Goal: Transaction & Acquisition: Purchase product/service

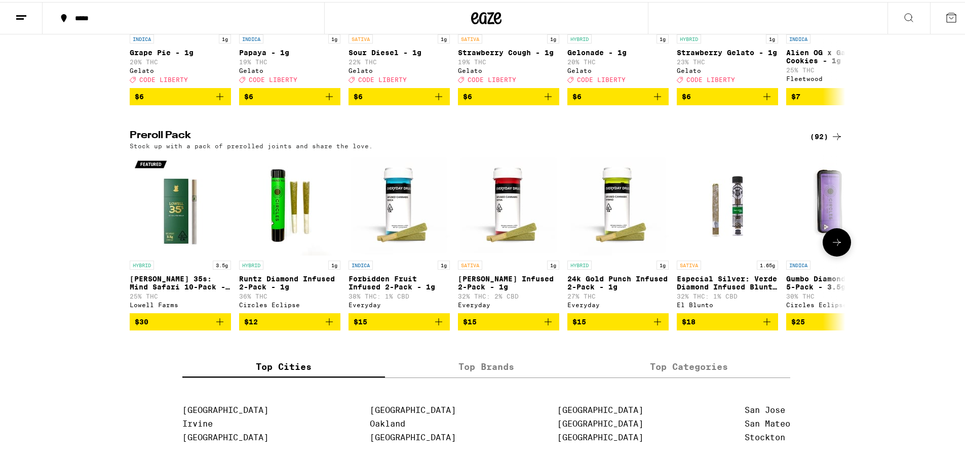
scroll to position [675, 0]
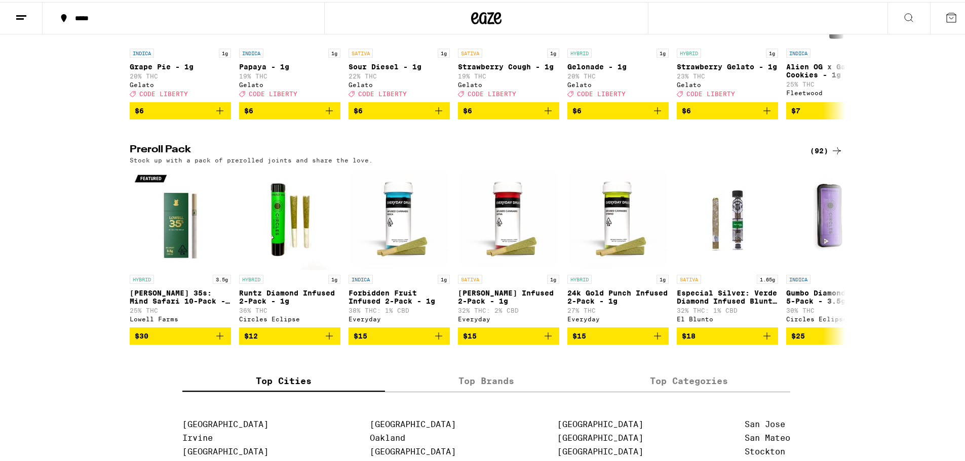
click at [817, 155] on div "(92)" at bounding box center [826, 149] width 33 height 12
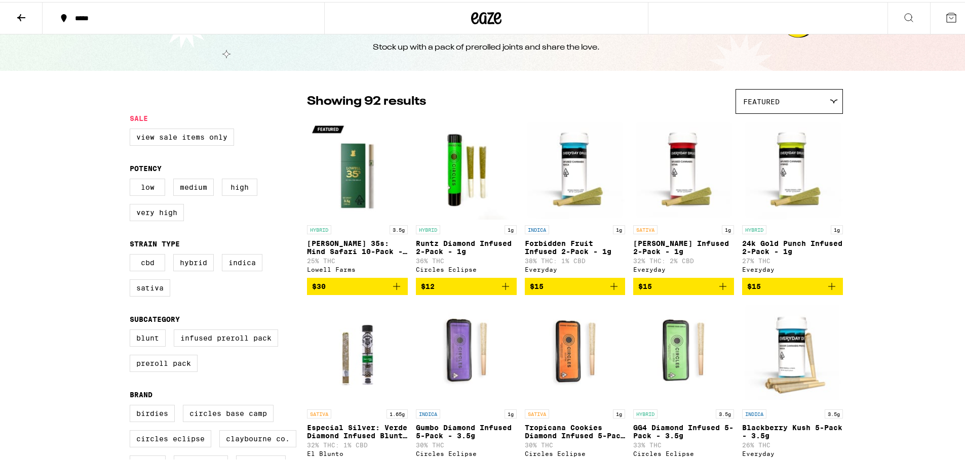
scroll to position [135, 0]
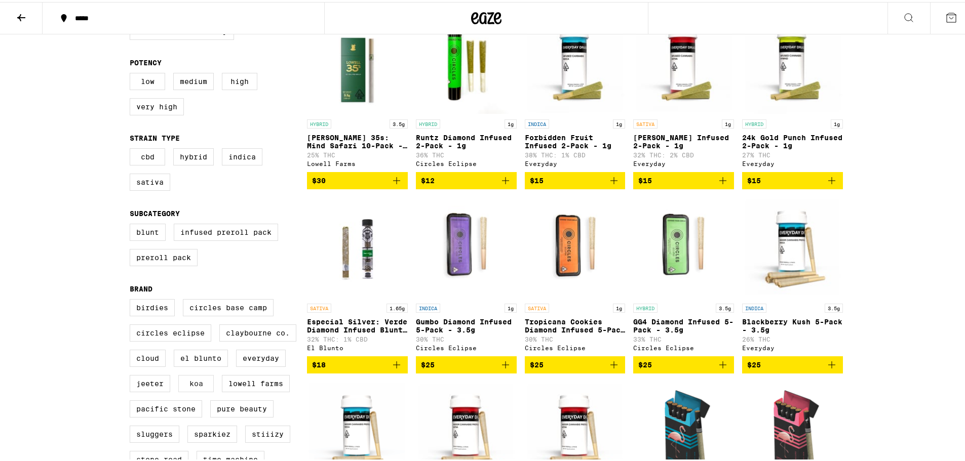
click at [186, 390] on label "Koa" at bounding box center [195, 381] width 35 height 17
click at [132, 299] on input "Koa" at bounding box center [132, 299] width 1 height 1
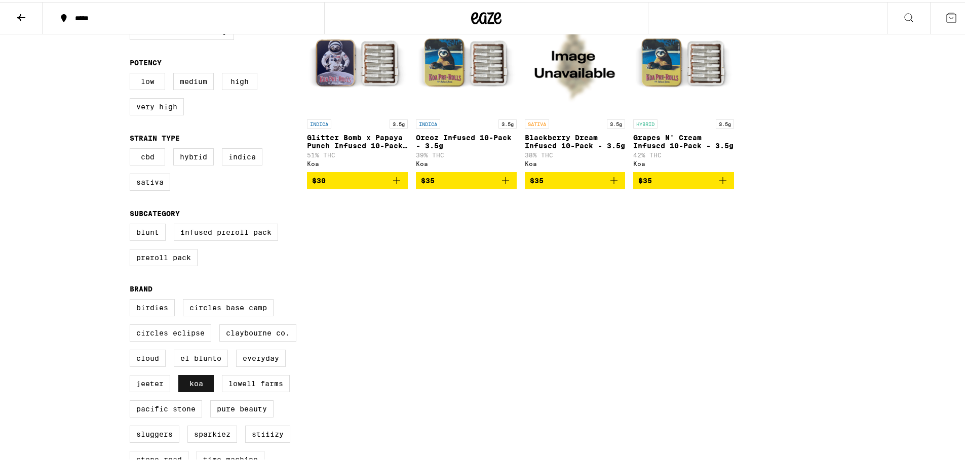
click at [195, 390] on label "Koa" at bounding box center [195, 381] width 35 height 17
click at [132, 299] on input "Koa" at bounding box center [132, 299] width 1 height 1
checkbox input "false"
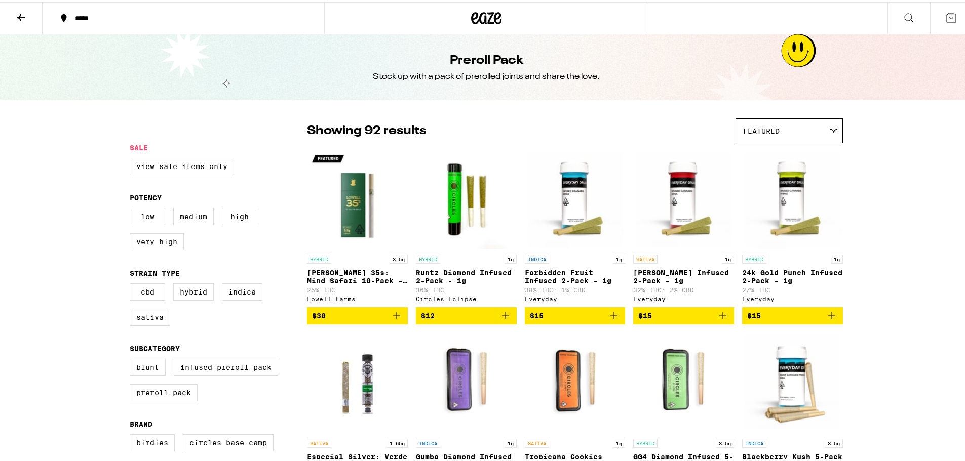
click at [23, 18] on icon at bounding box center [21, 16] width 12 height 12
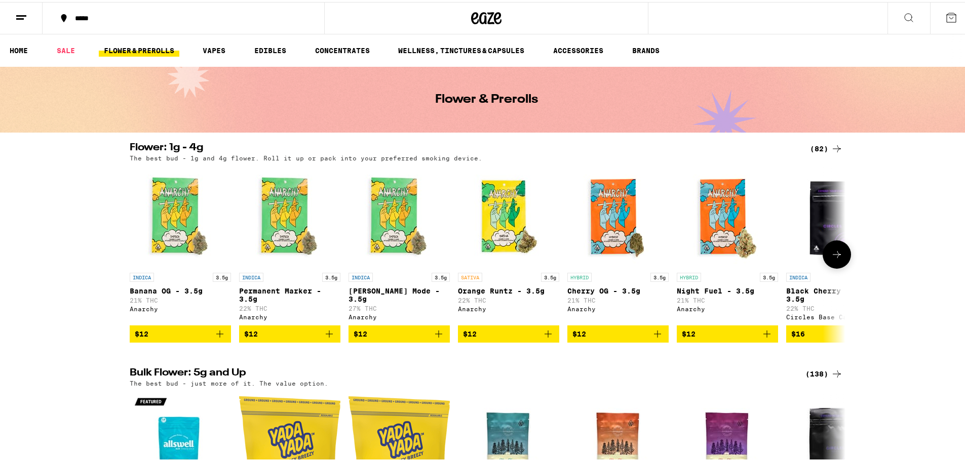
scroll to position [135, 0]
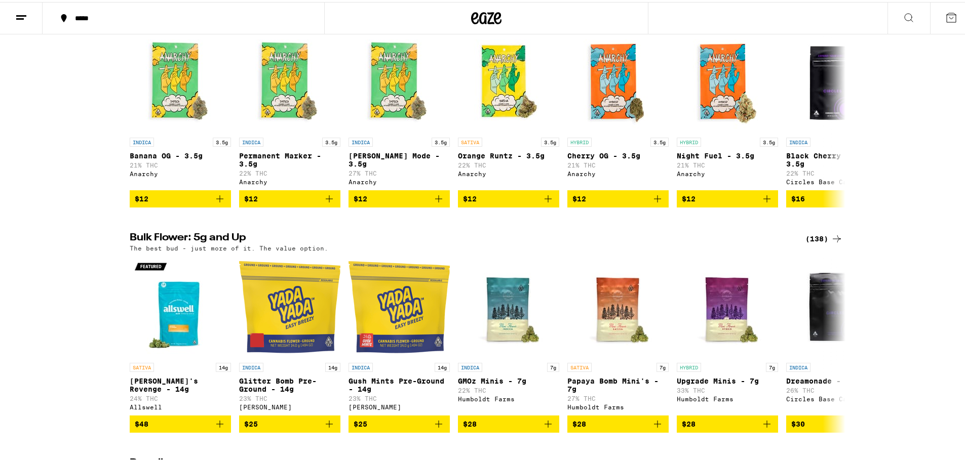
click at [821, 243] on div "(138)" at bounding box center [823, 237] width 37 height 12
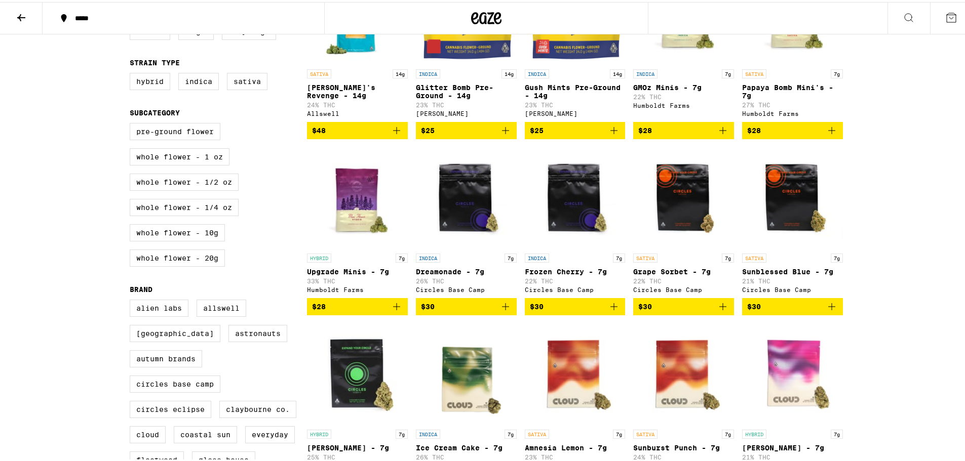
scroll to position [270, 0]
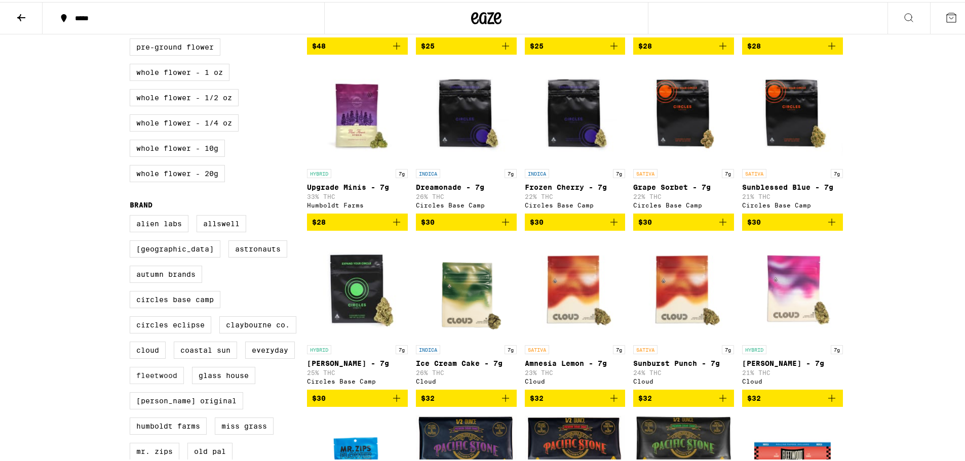
click at [147, 382] on label "Fleetwood" at bounding box center [157, 373] width 54 height 17
click at [132, 215] on input "Fleetwood" at bounding box center [132, 215] width 1 height 1
checkbox input "true"
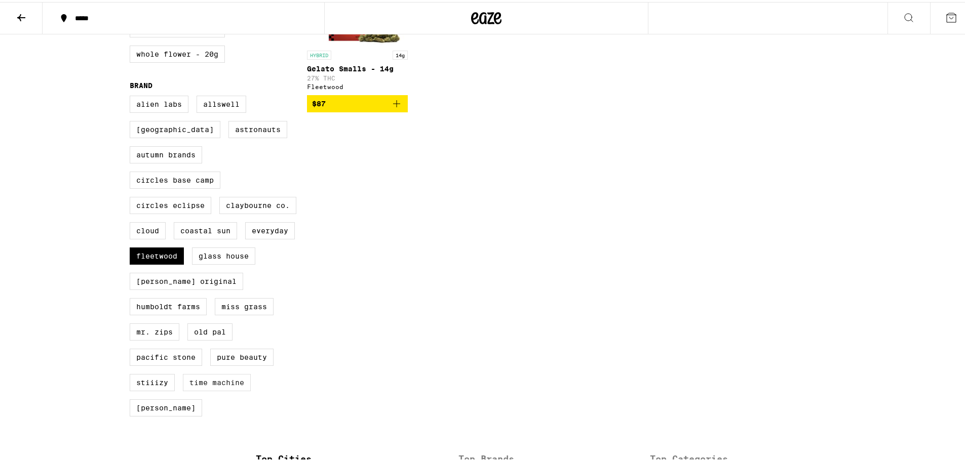
scroll to position [405, 0]
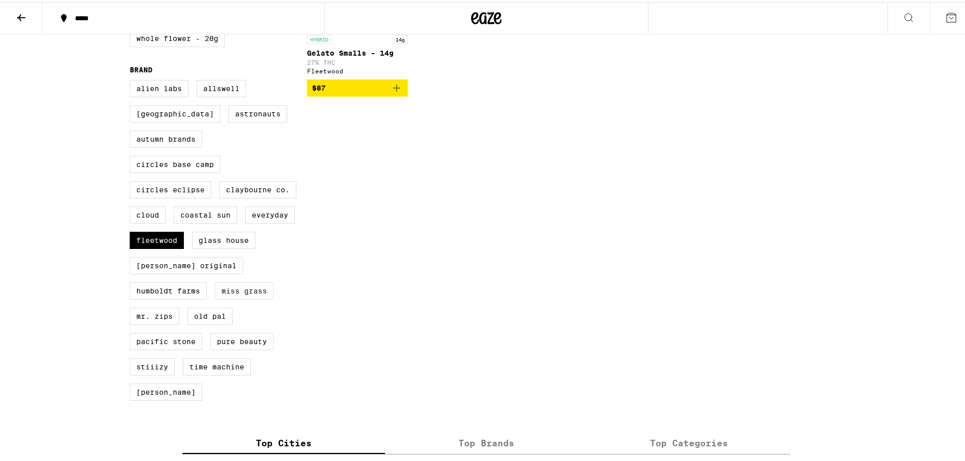
click at [237, 298] on label "Miss Grass" at bounding box center [244, 289] width 59 height 17
click at [132, 80] on input "Miss Grass" at bounding box center [132, 80] width 1 height 1
checkbox input "true"
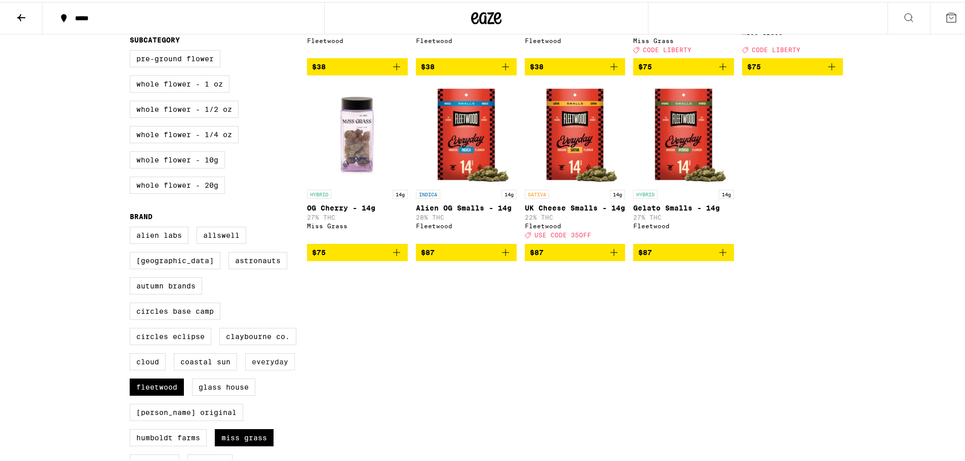
scroll to position [270, 0]
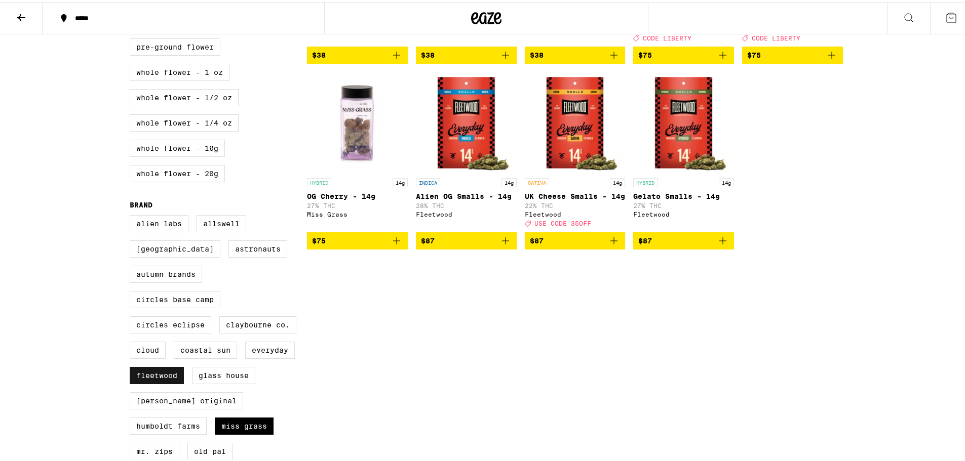
click at [164, 382] on label "Fleetwood" at bounding box center [157, 373] width 54 height 17
click at [132, 215] on input "Fleetwood" at bounding box center [132, 215] width 1 height 1
checkbox input "false"
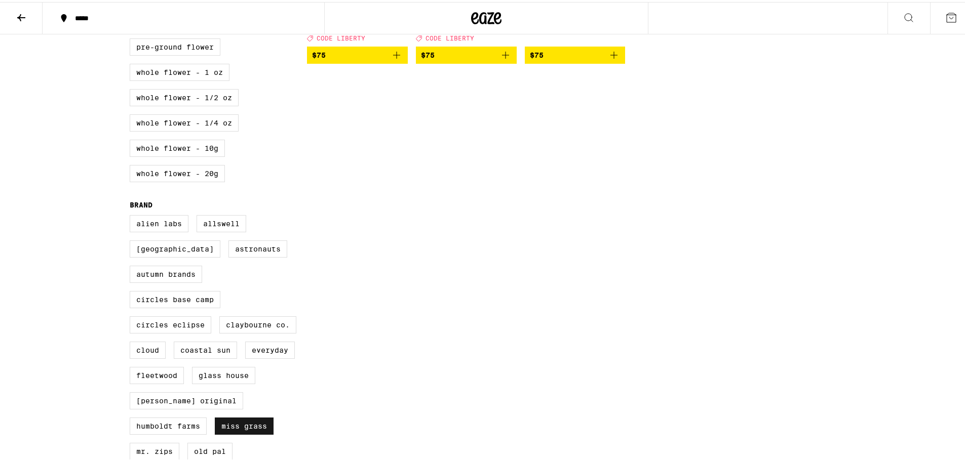
click at [230, 433] on label "Miss Grass" at bounding box center [244, 424] width 59 height 17
click at [132, 215] on input "Miss Grass" at bounding box center [132, 215] width 1 height 1
checkbox input "false"
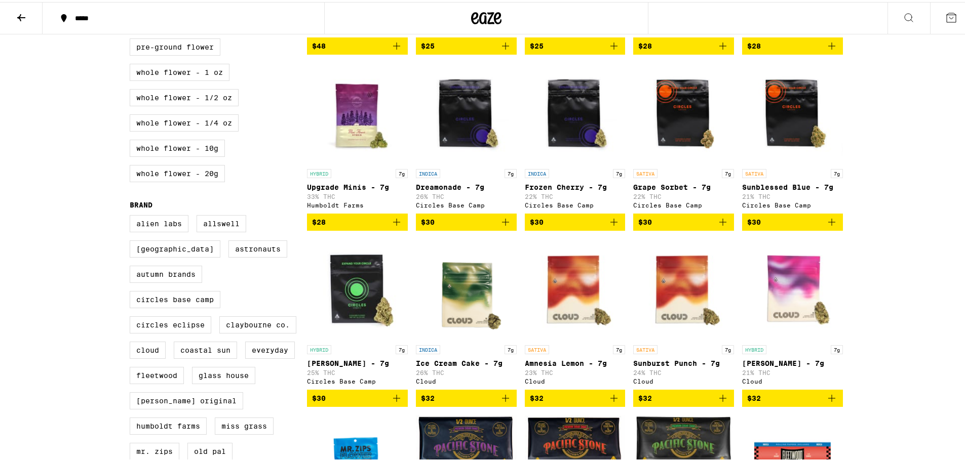
scroll to position [135, 0]
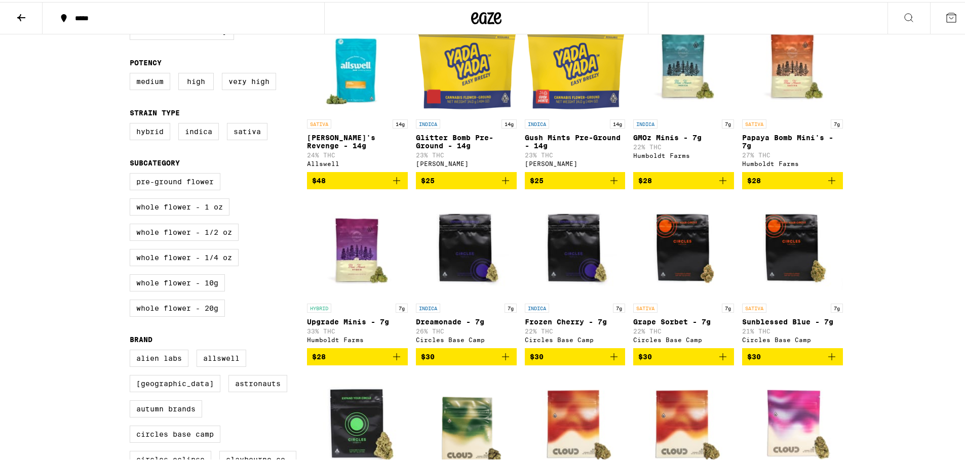
click at [24, 14] on icon at bounding box center [21, 16] width 12 height 12
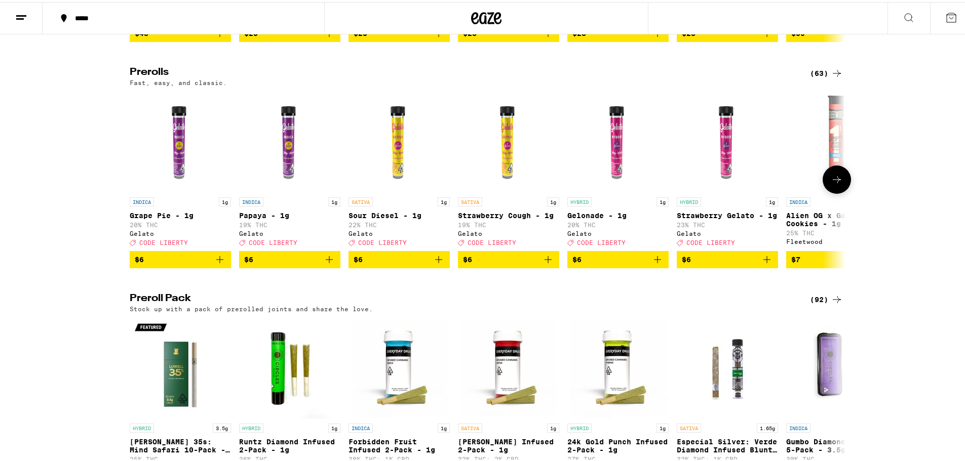
scroll to position [540, 0]
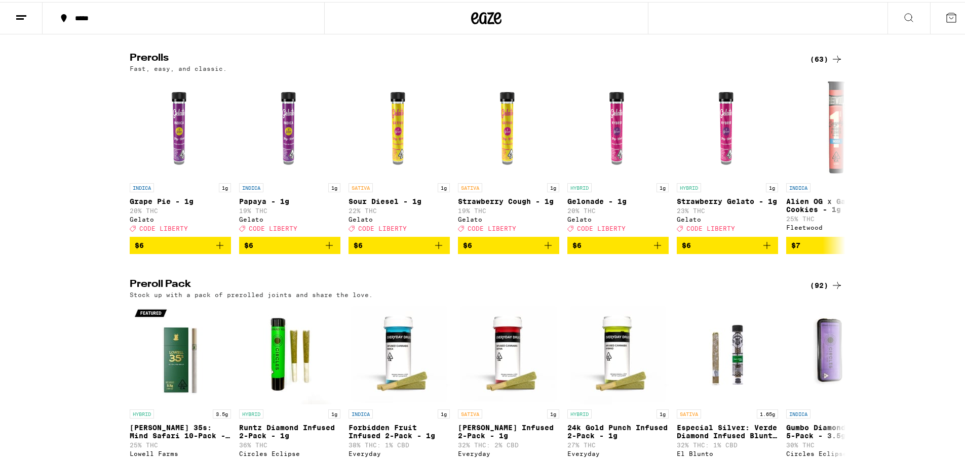
click at [812, 290] on div "(92)" at bounding box center [826, 283] width 33 height 12
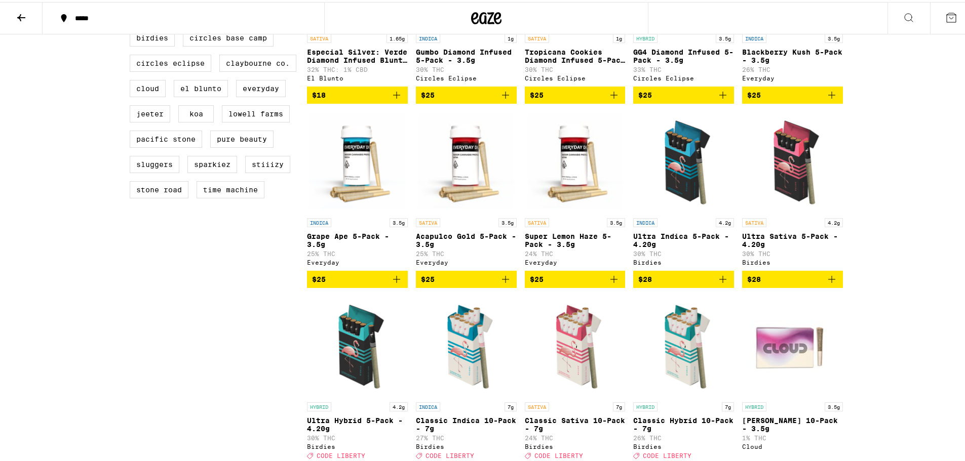
scroll to position [270, 0]
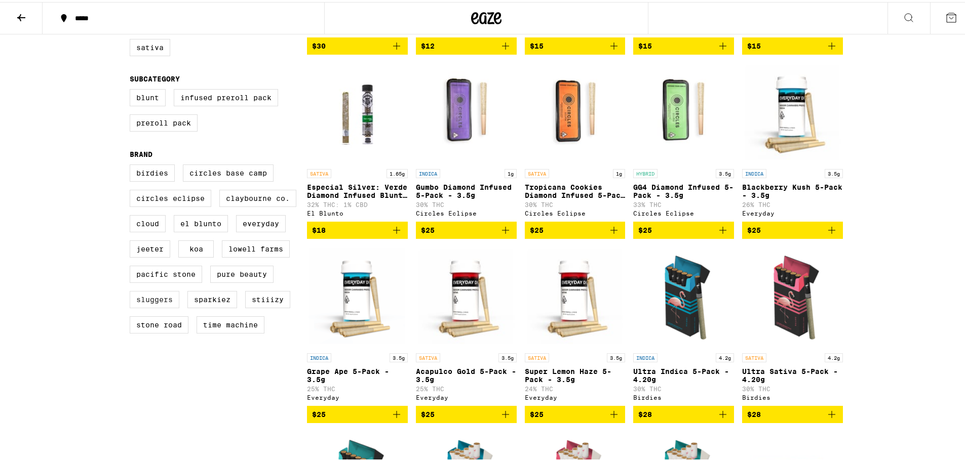
click at [162, 306] on label "Sluggers" at bounding box center [155, 297] width 50 height 17
click at [132, 165] on input "Sluggers" at bounding box center [132, 164] width 1 height 1
checkbox input "true"
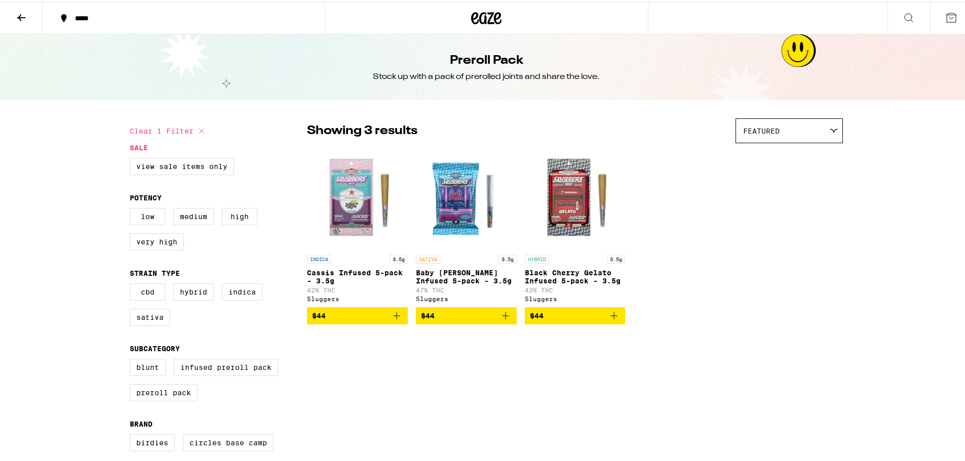
click at [21, 15] on icon at bounding box center [21, 15] width 8 height 7
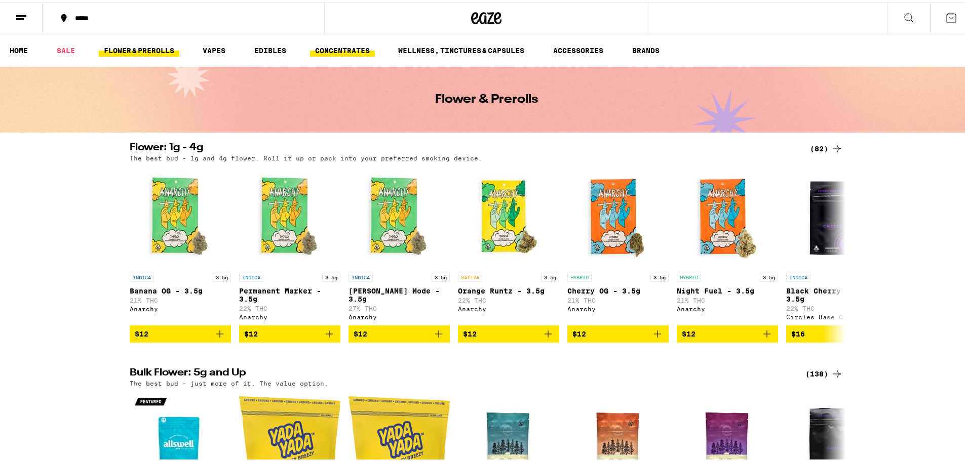
click at [337, 48] on link "CONCENTRATES" at bounding box center [342, 49] width 65 height 12
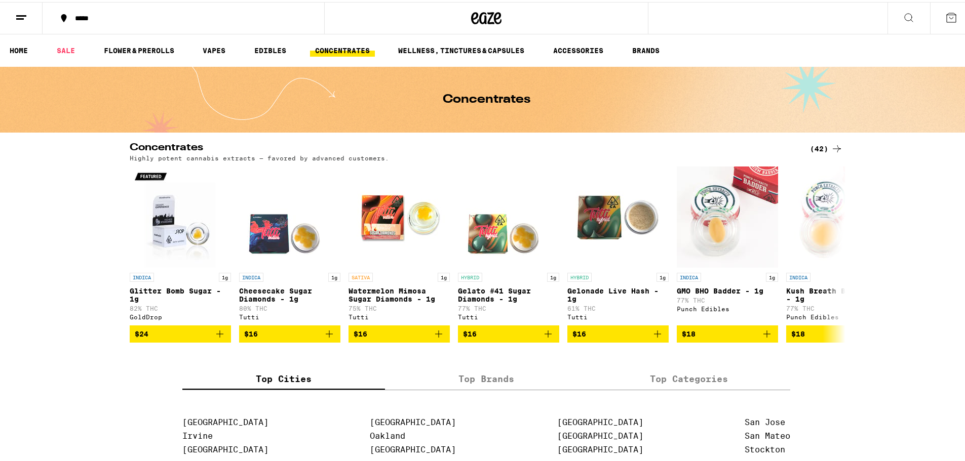
click at [822, 149] on div "(42)" at bounding box center [826, 147] width 33 height 12
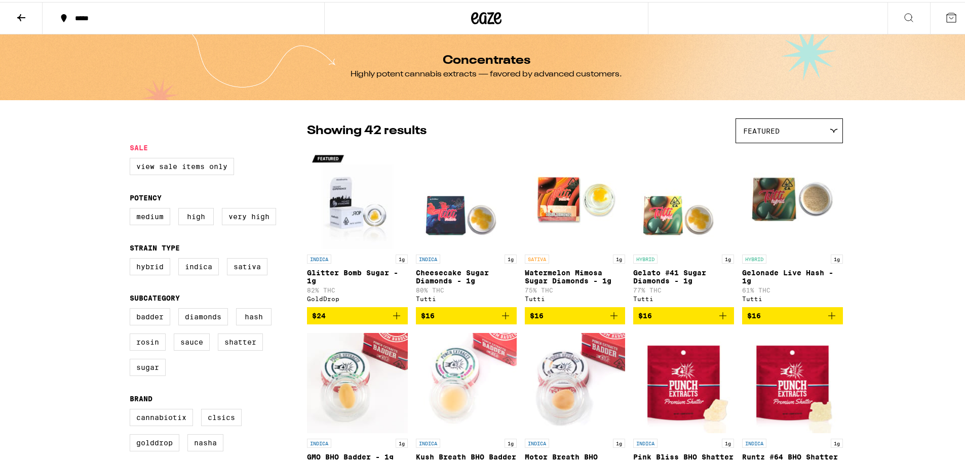
scroll to position [270, 0]
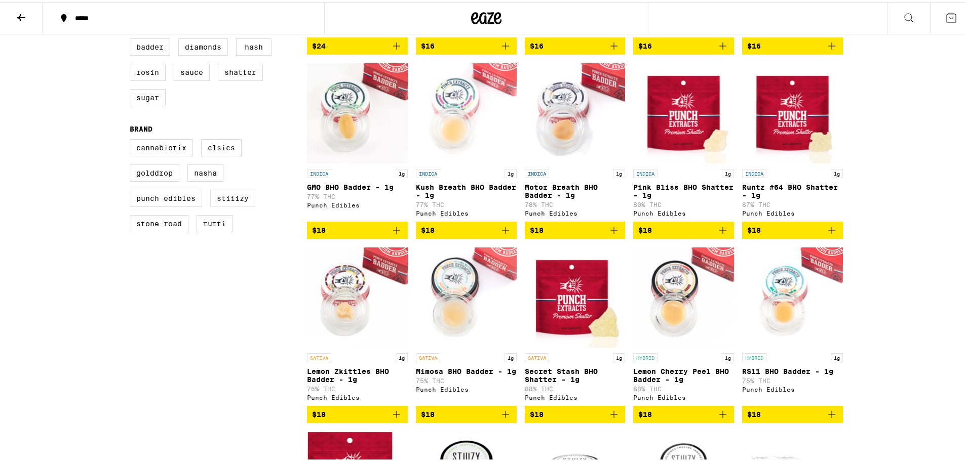
click at [220, 205] on label "STIIIZY" at bounding box center [232, 196] width 45 height 17
click at [132, 139] on input "STIIIZY" at bounding box center [132, 139] width 1 height 1
checkbox input "true"
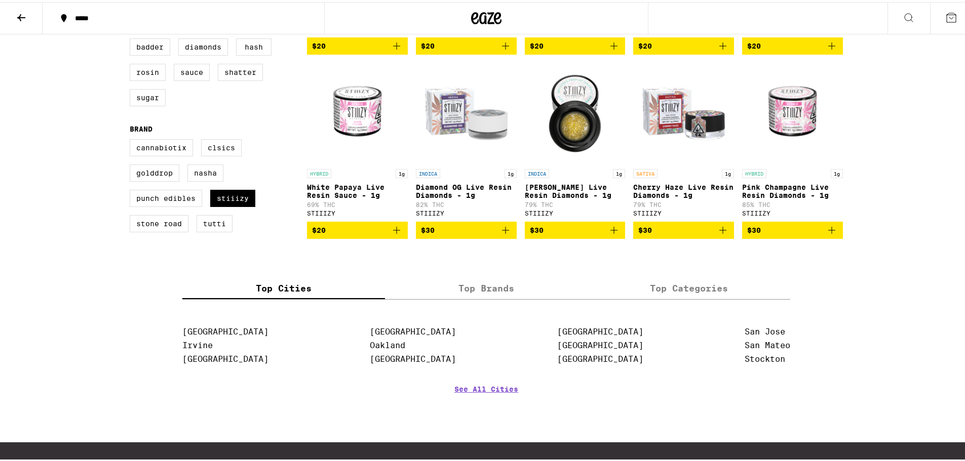
click at [21, 17] on icon at bounding box center [21, 16] width 12 height 12
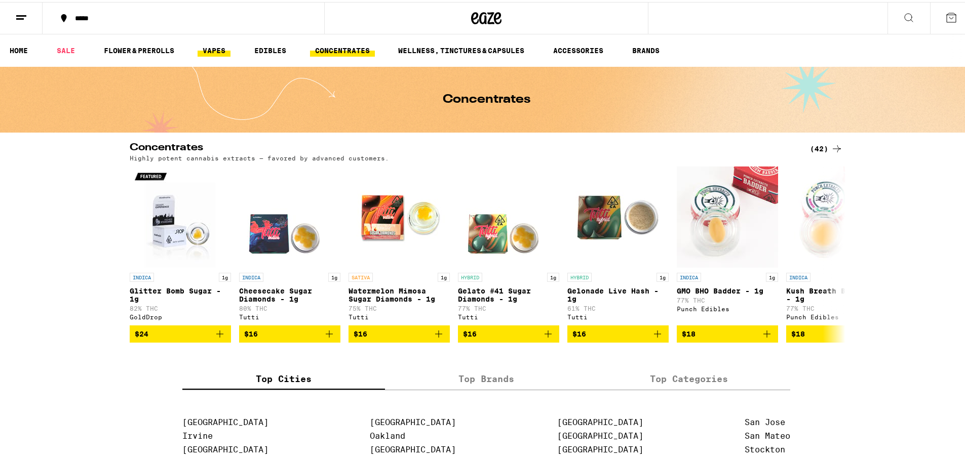
click at [221, 50] on link "VAPES" at bounding box center [213, 49] width 33 height 12
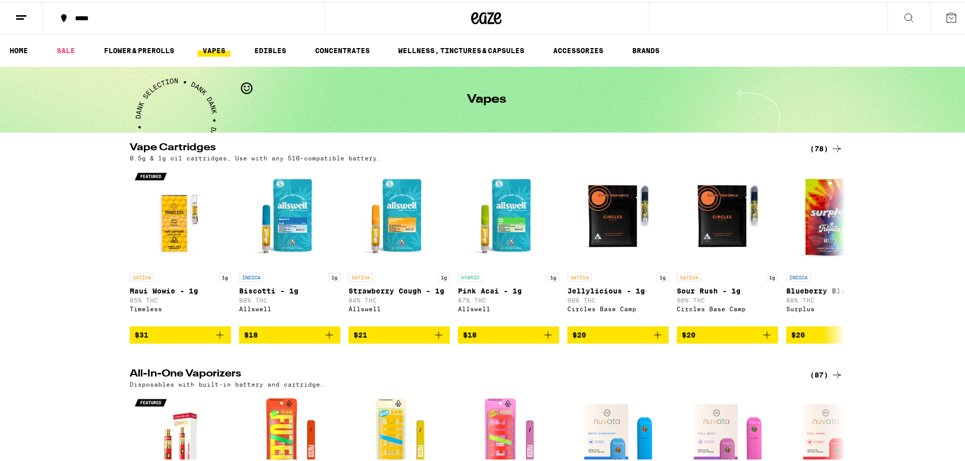
click at [812, 144] on div "(78)" at bounding box center [826, 147] width 33 height 12
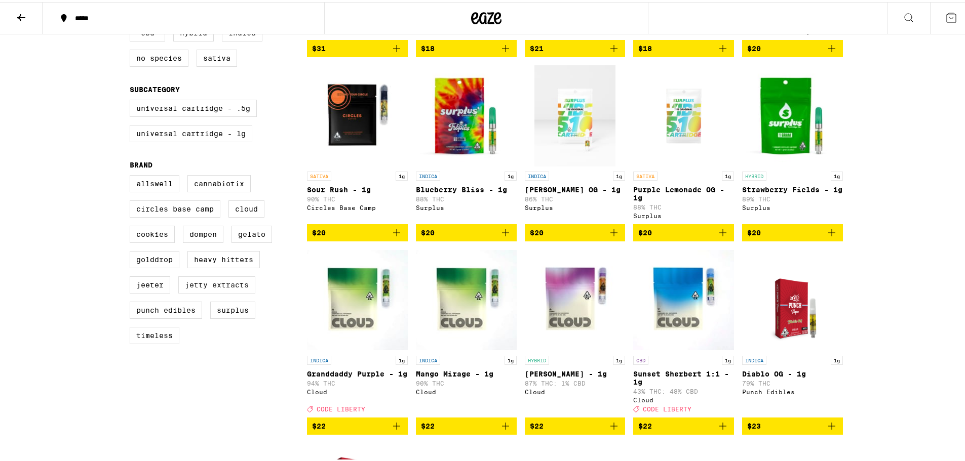
scroll to position [270, 0]
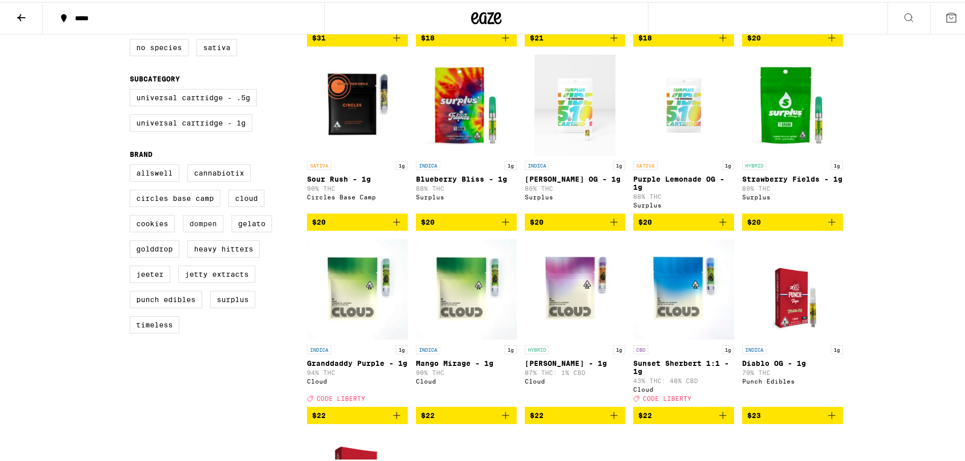
click at [202, 230] on label "Dompen" at bounding box center [203, 221] width 41 height 17
click at [132, 165] on input "Dompen" at bounding box center [132, 164] width 1 height 1
checkbox input "true"
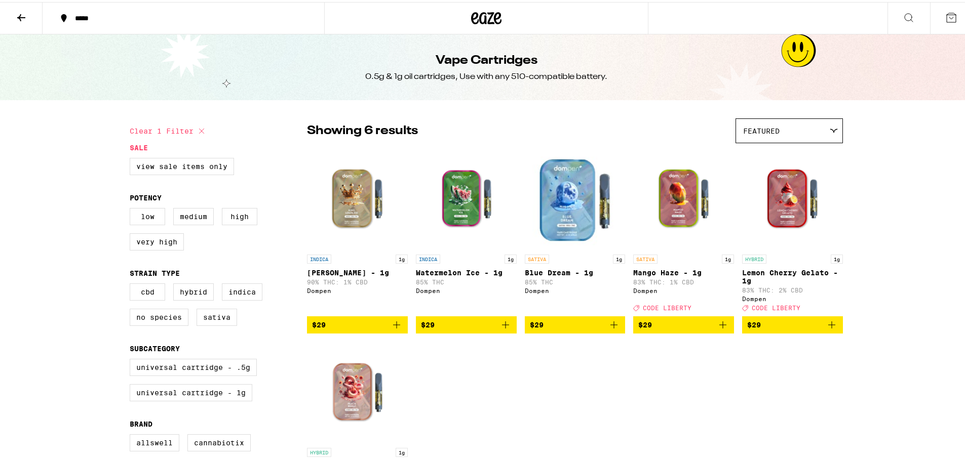
click at [18, 14] on icon at bounding box center [21, 16] width 12 height 12
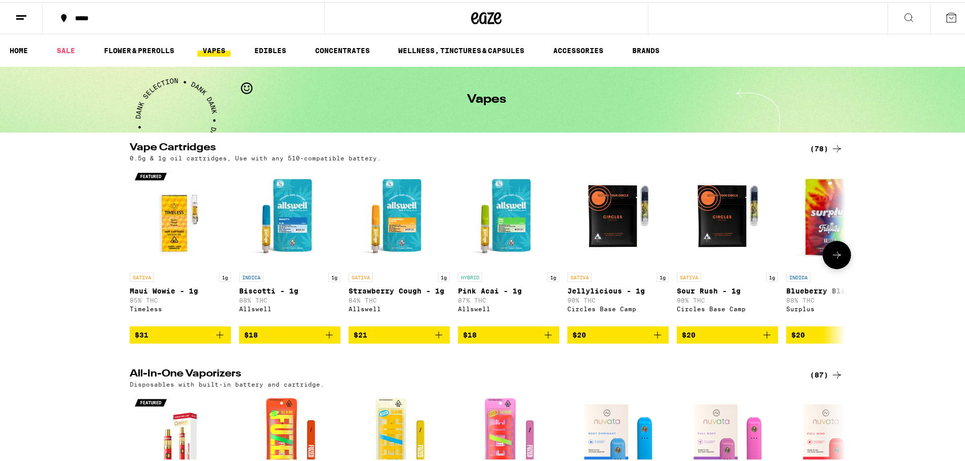
scroll to position [135, 0]
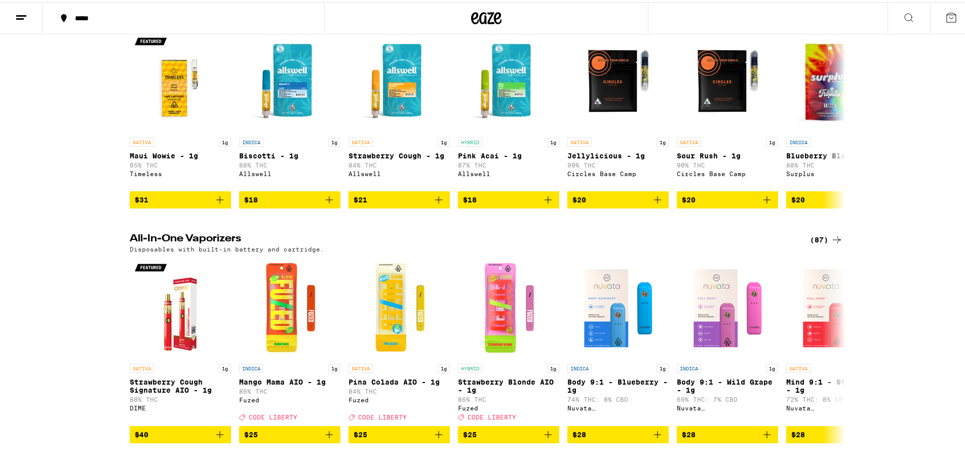
click at [830, 244] on icon at bounding box center [836, 238] width 12 height 12
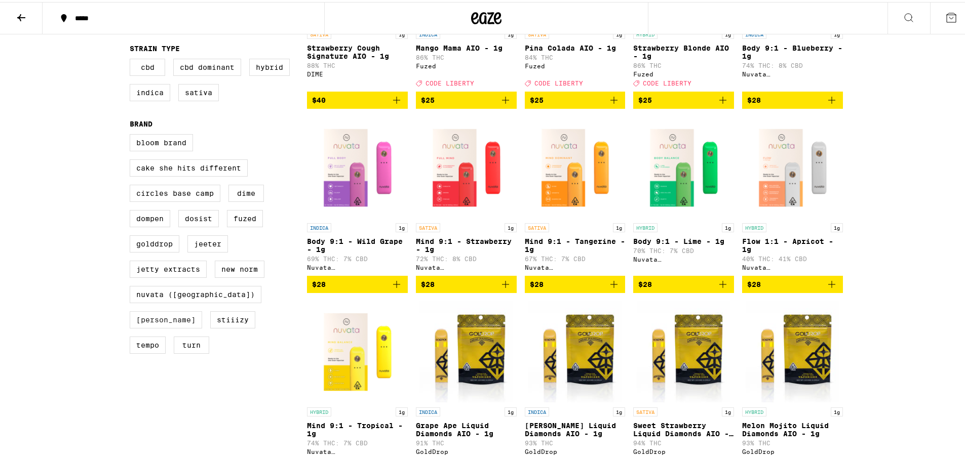
scroll to position [270, 0]
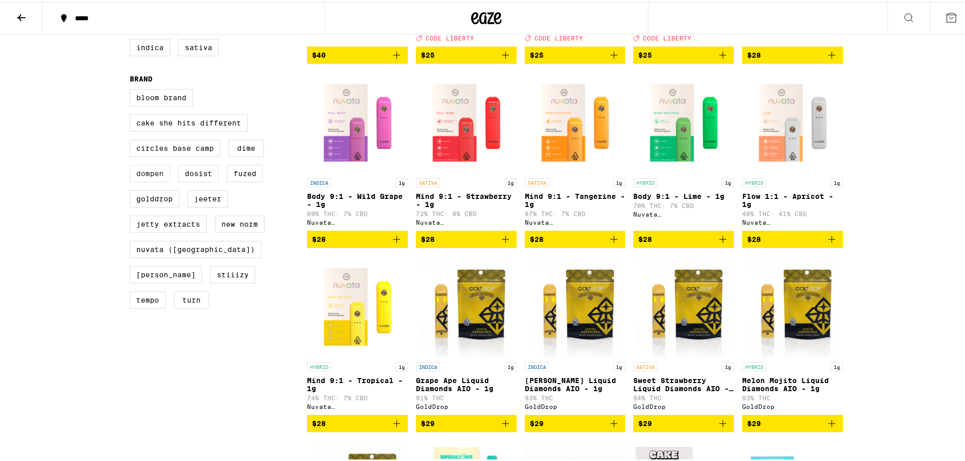
click at [145, 180] on label "Dompen" at bounding box center [150, 171] width 41 height 17
click at [132, 89] on input "Dompen" at bounding box center [132, 89] width 1 height 1
checkbox input "true"
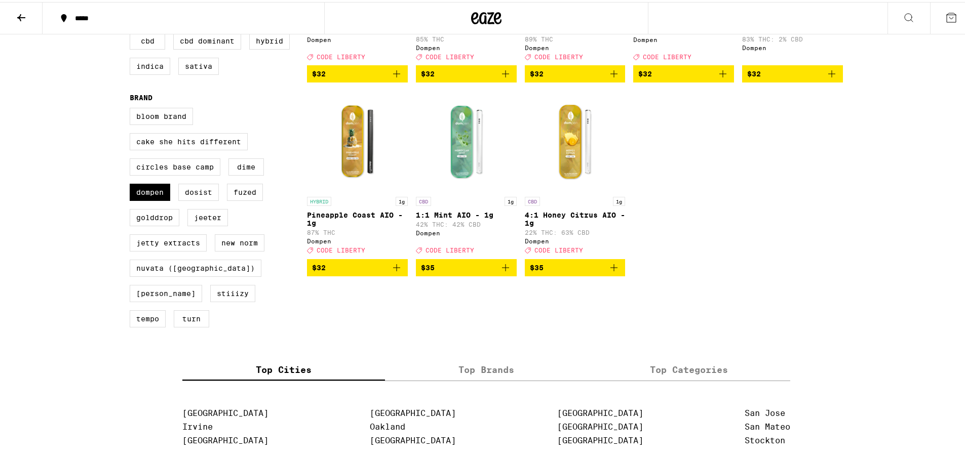
scroll to position [270, 0]
